Goal: Transaction & Acquisition: Purchase product/service

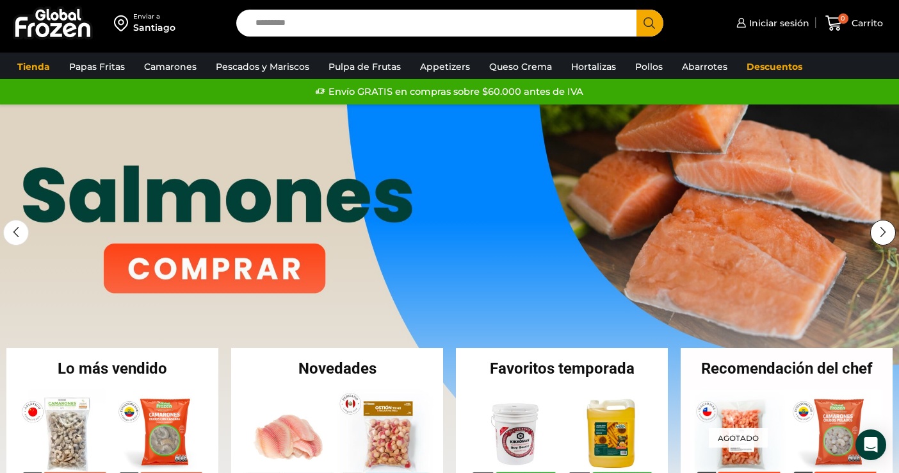
click at [843, 236] on div "Next slide" at bounding box center [884, 233] width 26 height 26
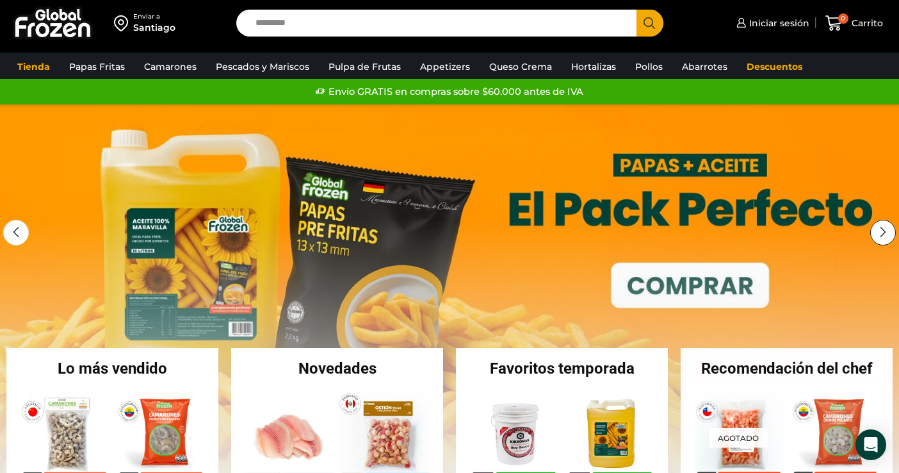
click at [843, 236] on div "Next slide" at bounding box center [884, 233] width 26 height 26
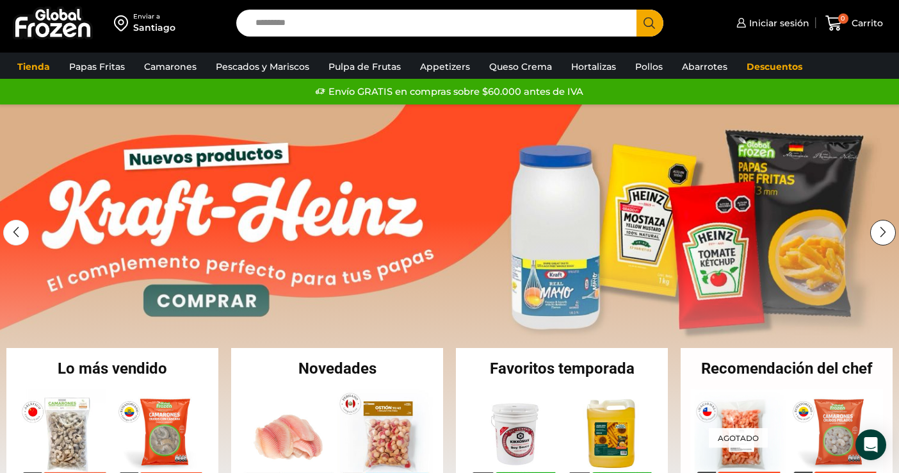
click at [843, 236] on div "Next slide" at bounding box center [884, 233] width 26 height 26
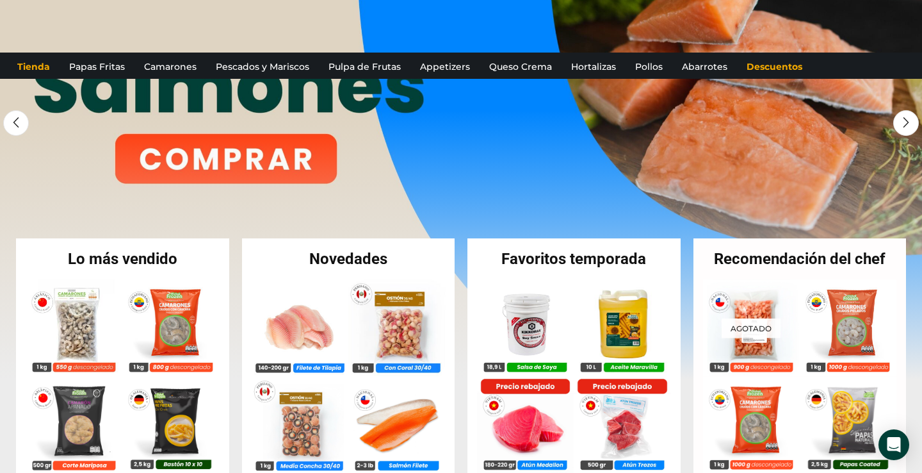
scroll to position [227, 0]
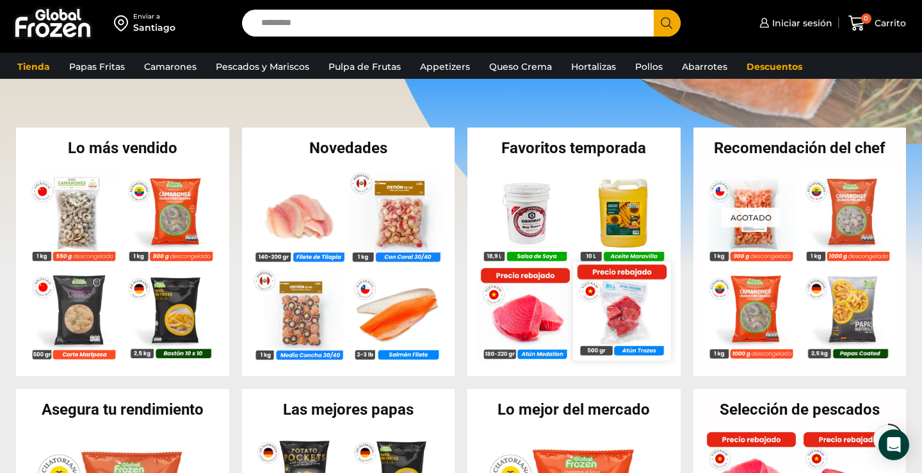
click at [614, 328] on img at bounding box center [622, 310] width 97 height 97
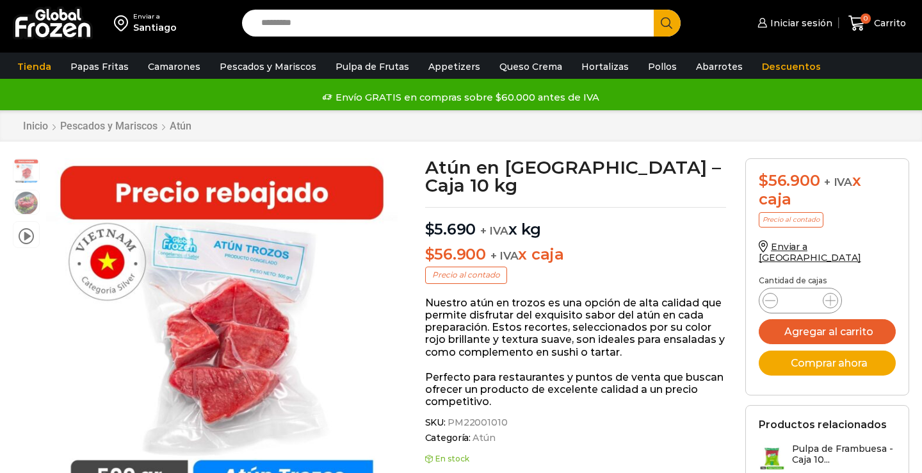
click at [294, 20] on input "Search input" at bounding box center [451, 23] width 393 height 27
type input "**********"
click at [654, 10] on button "Search" at bounding box center [667, 23] width 27 height 27
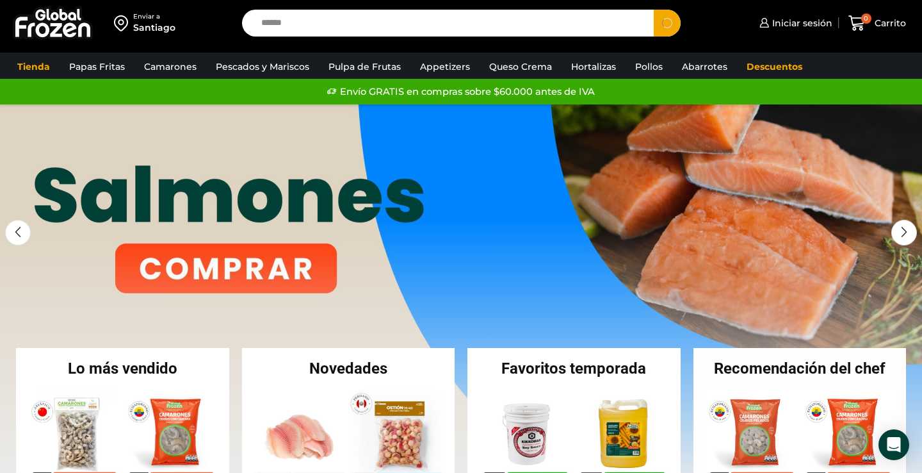
type input "******"
click at [654, 10] on button "Search" at bounding box center [667, 23] width 27 height 27
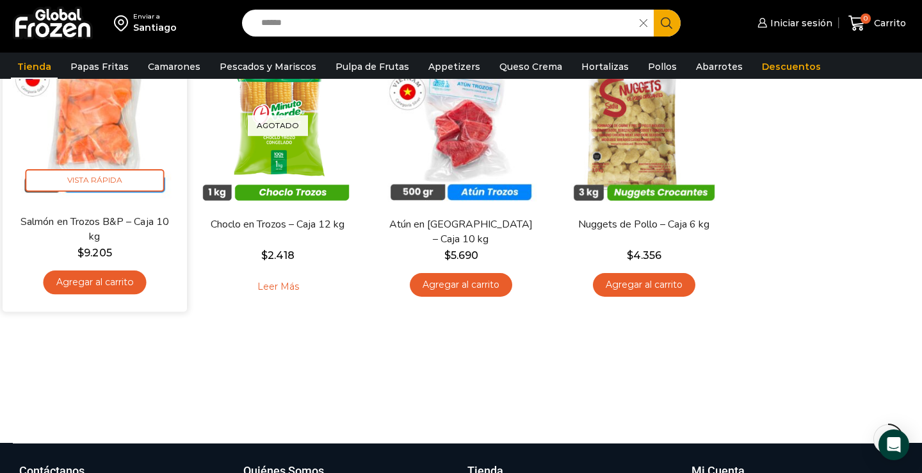
scroll to position [45, 0]
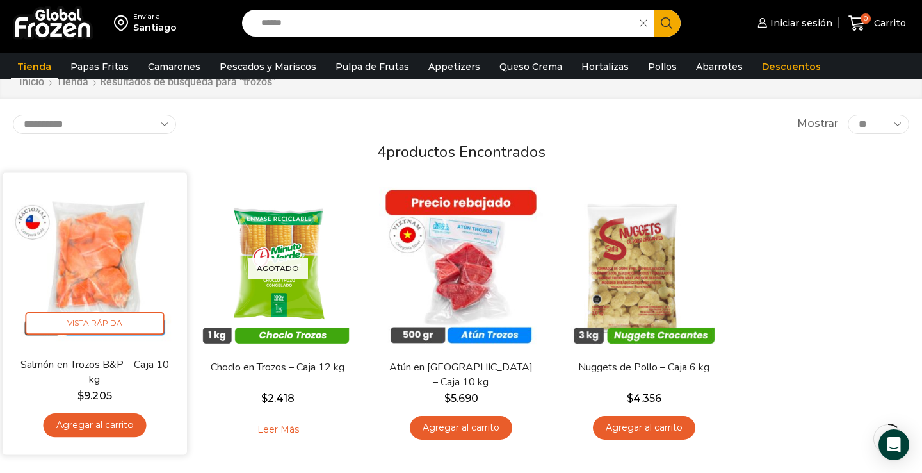
click at [96, 227] on img at bounding box center [94, 265] width 165 height 165
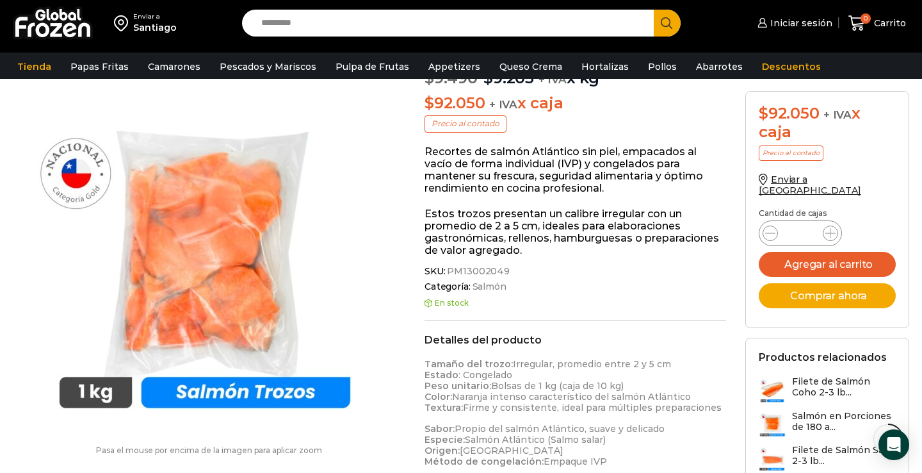
scroll to position [146, 0]
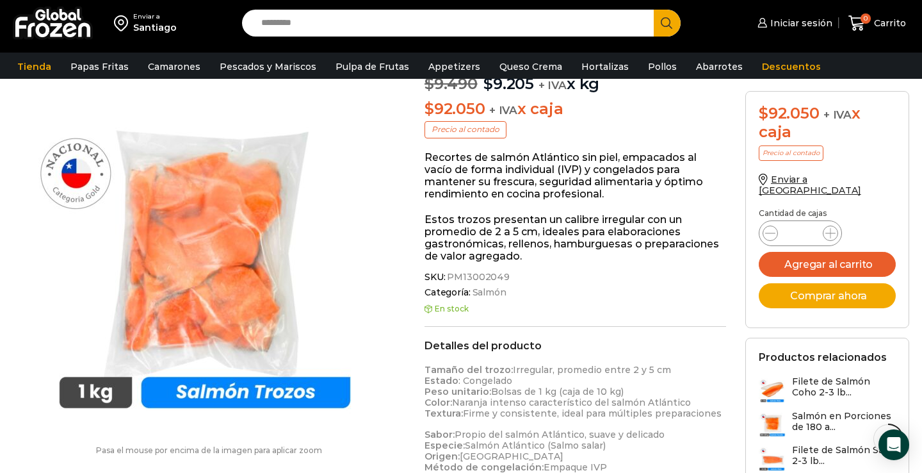
drag, startPoint x: 448, startPoint y: 274, endPoint x: 543, endPoint y: 274, distance: 94.8
click at [543, 274] on span "SKU: PM13002049" at bounding box center [576, 277] width 302 height 11
drag, startPoint x: 511, startPoint y: 277, endPoint x: 502, endPoint y: 276, distance: 9.1
click at [502, 276] on span "SKU: PM13002049" at bounding box center [576, 277] width 302 height 11
copy span "PM13002049"
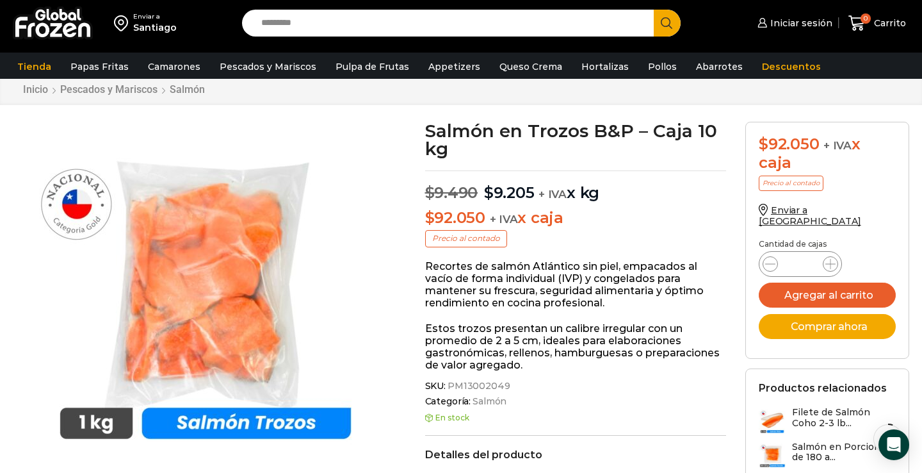
scroll to position [33, 0]
